Goal: Navigation & Orientation: Find specific page/section

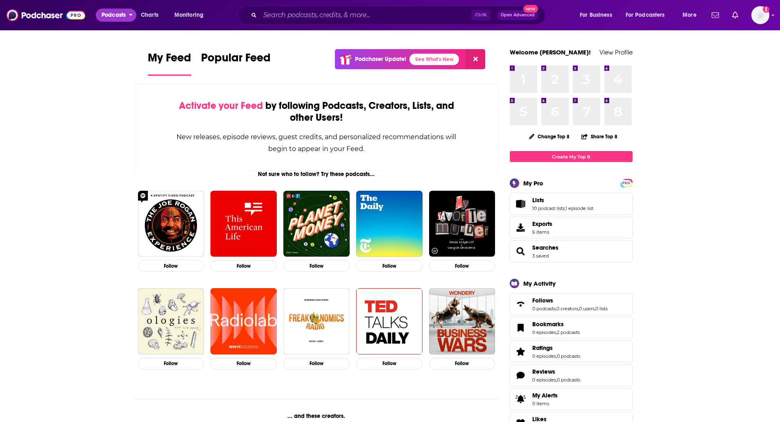
click at [132, 16] on icon "open menu" at bounding box center [131, 14] width 4 height 6
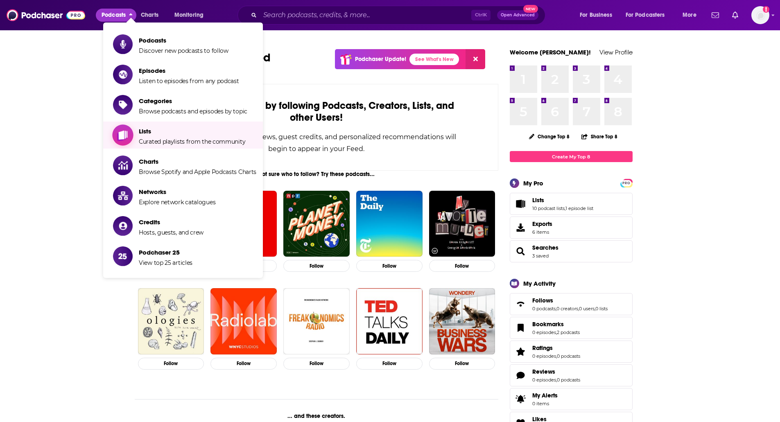
click at [180, 137] on span "Lists Curated playlists from the community" at bounding box center [192, 135] width 107 height 20
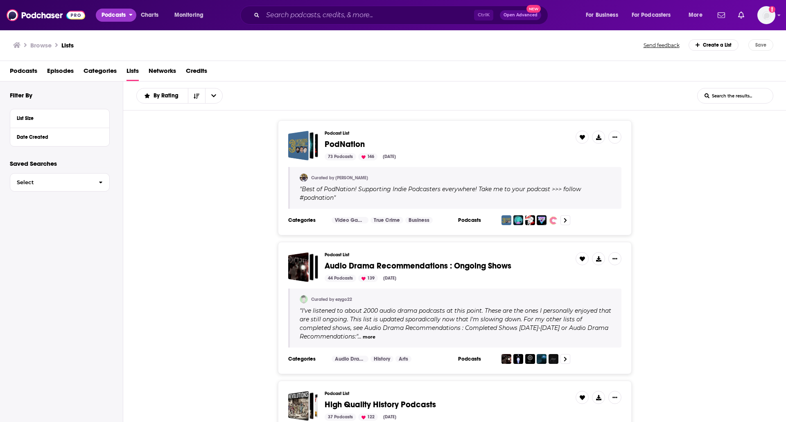
click at [113, 9] on span "Podcasts" at bounding box center [114, 14] width 24 height 11
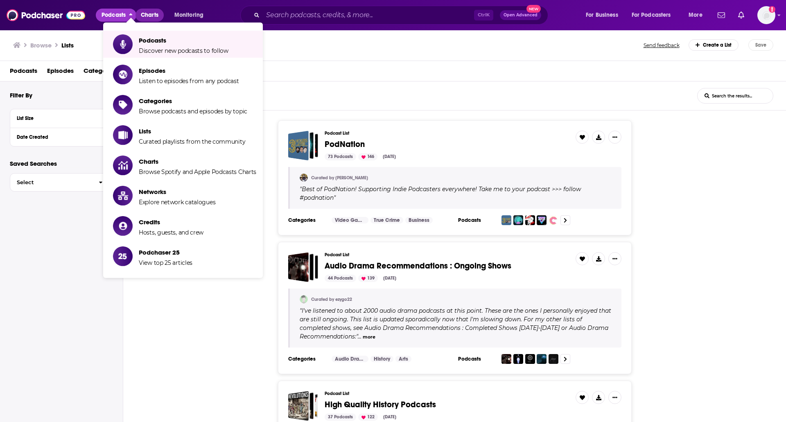
click at [156, 13] on span "Charts" at bounding box center [150, 14] width 18 height 11
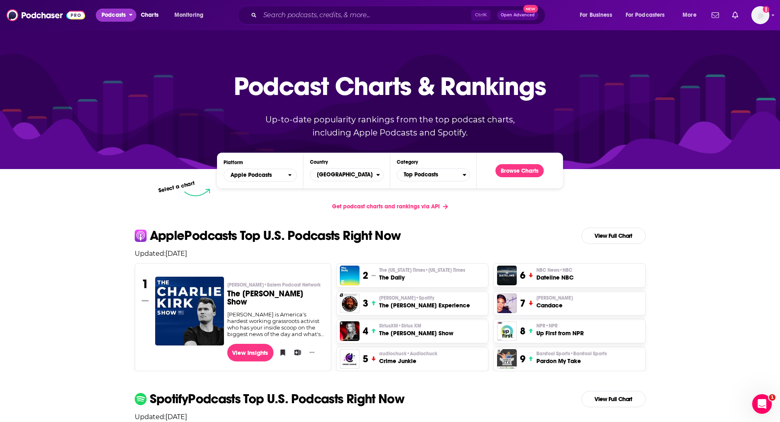
click at [113, 14] on span "Podcasts" at bounding box center [114, 14] width 24 height 11
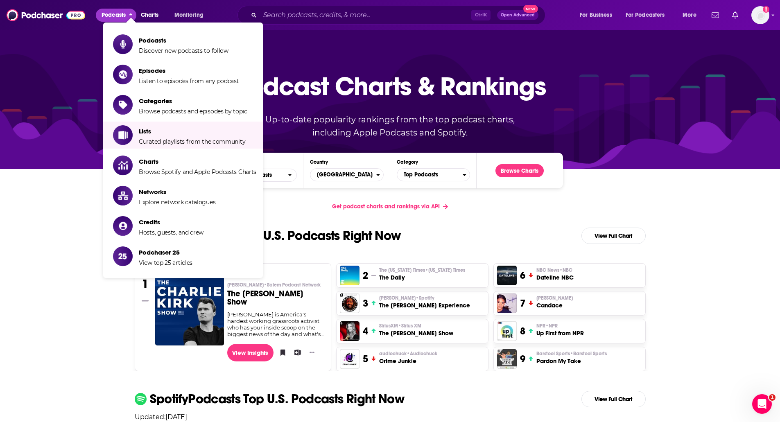
click at [178, 151] on ul "Podcasts Discover new podcasts to follow Episodes Listen to episodes from any p…" at bounding box center [183, 151] width 160 height 256
click at [167, 142] on span "Curated playlists from the community" at bounding box center [192, 141] width 107 height 7
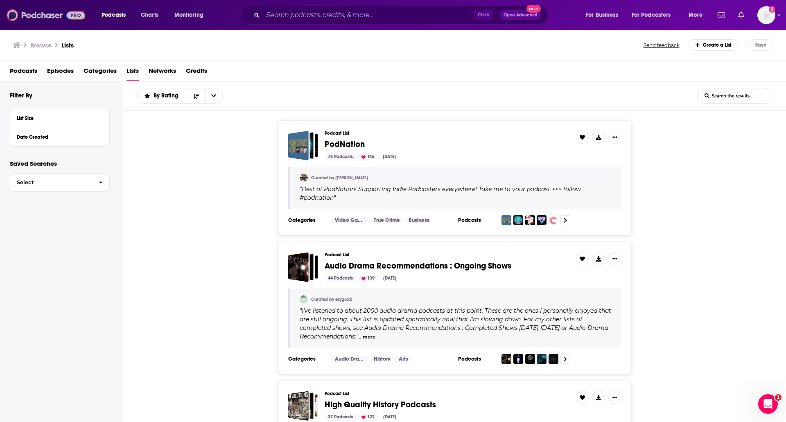
click at [49, 20] on img at bounding box center [46, 15] width 79 height 16
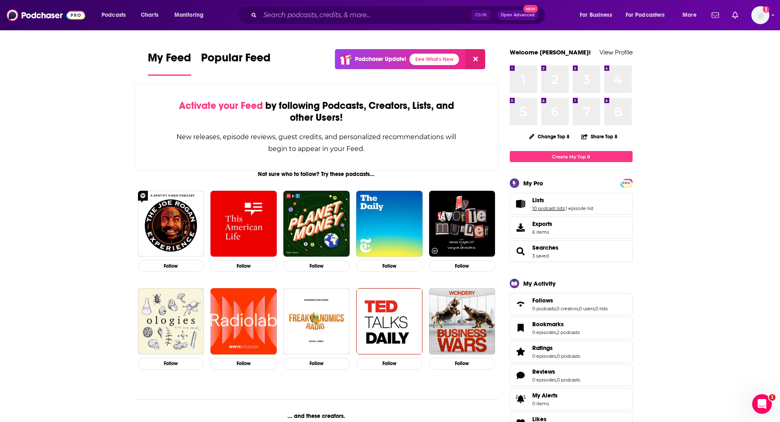
click at [561, 207] on link "10 podcast lists" at bounding box center [549, 209] width 32 height 6
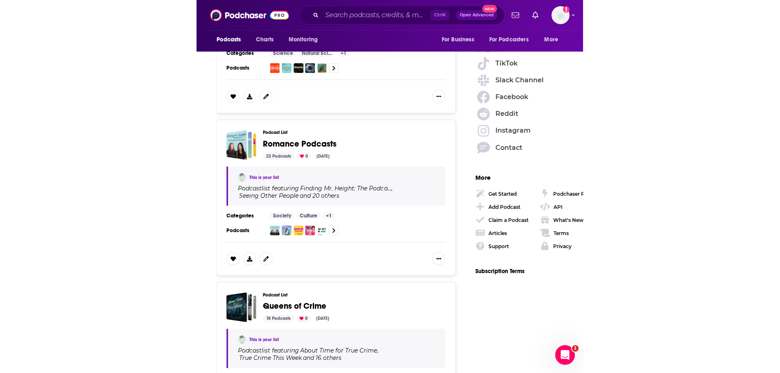
scroll to position [860, 0]
